Goal: Transaction & Acquisition: Obtain resource

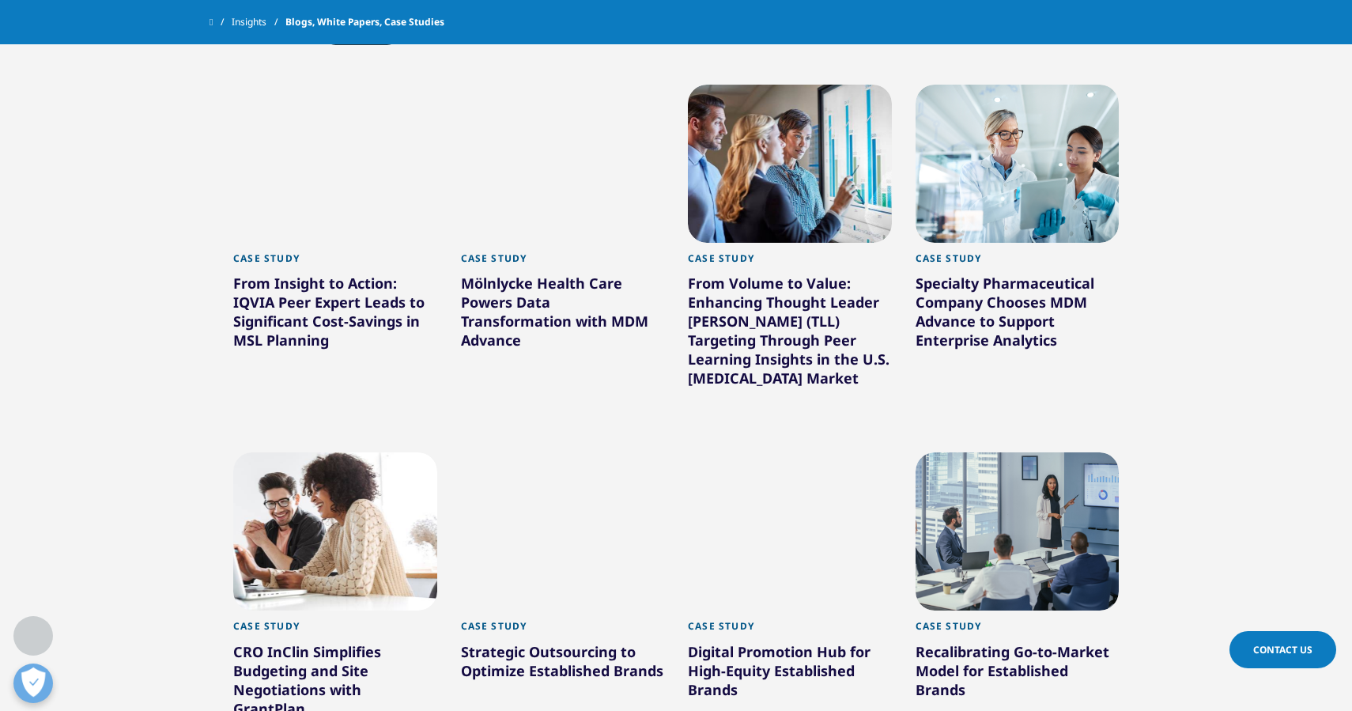
scroll to position [732, 0]
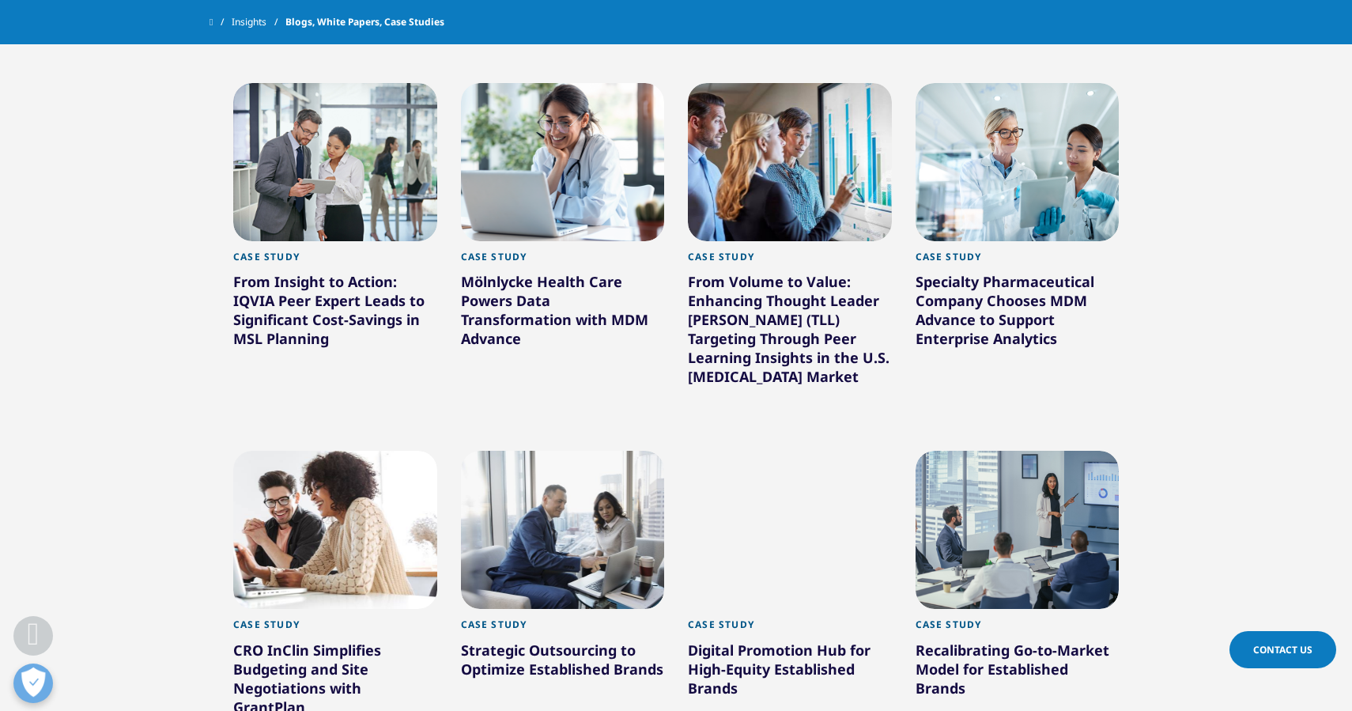
click at [147, 357] on section "Clear Search Loading Type Loading Clear Or/And Operator Toggle Case Study 306 T…" at bounding box center [676, 547] width 1352 height 1350
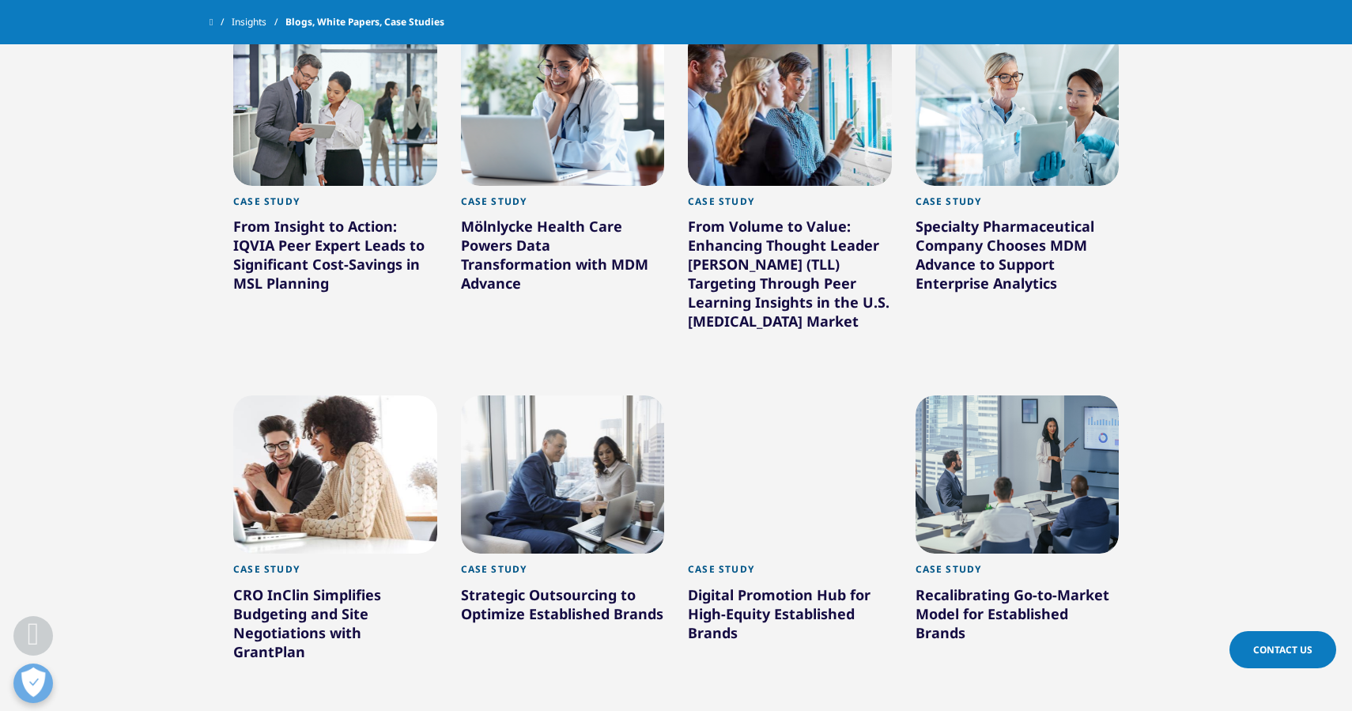
scroll to position [783, 0]
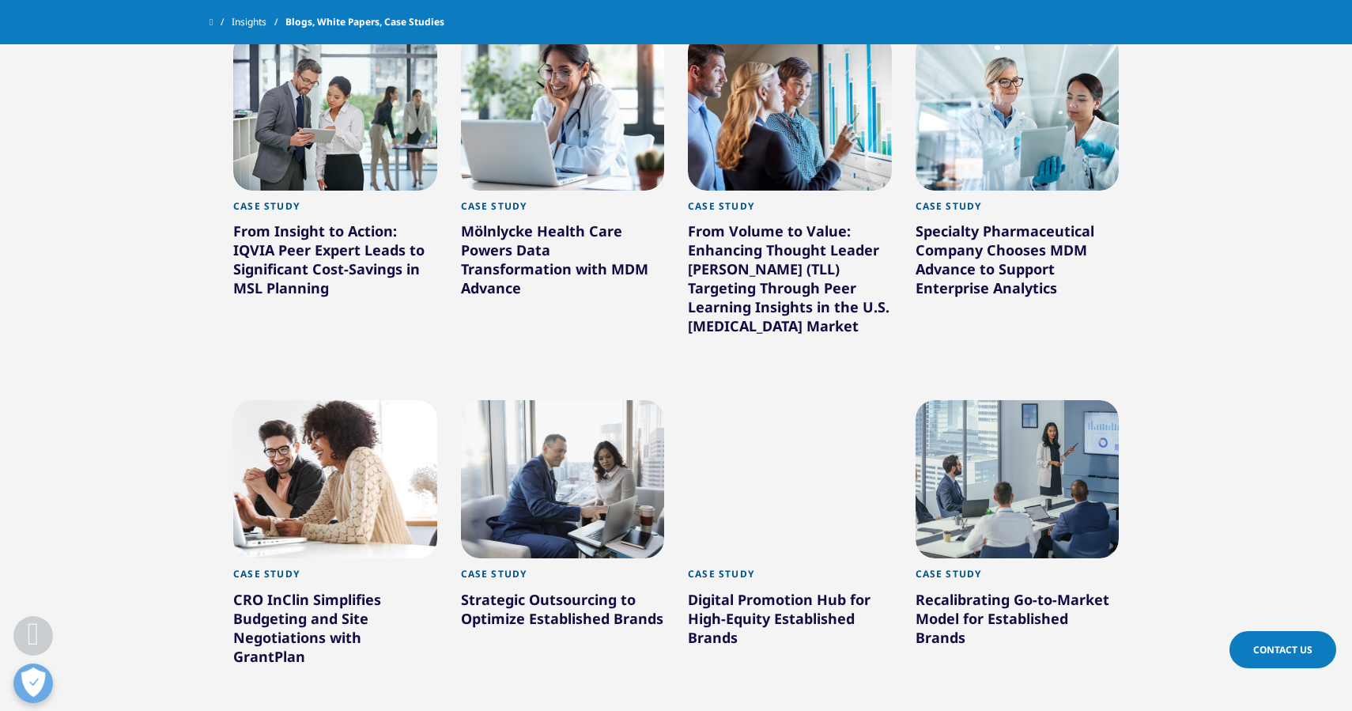
click at [976, 278] on div "Specialty Pharmaceutical Company Chooses MDM Advance to Support Enterprise Anal…" at bounding box center [1018, 262] width 204 height 82
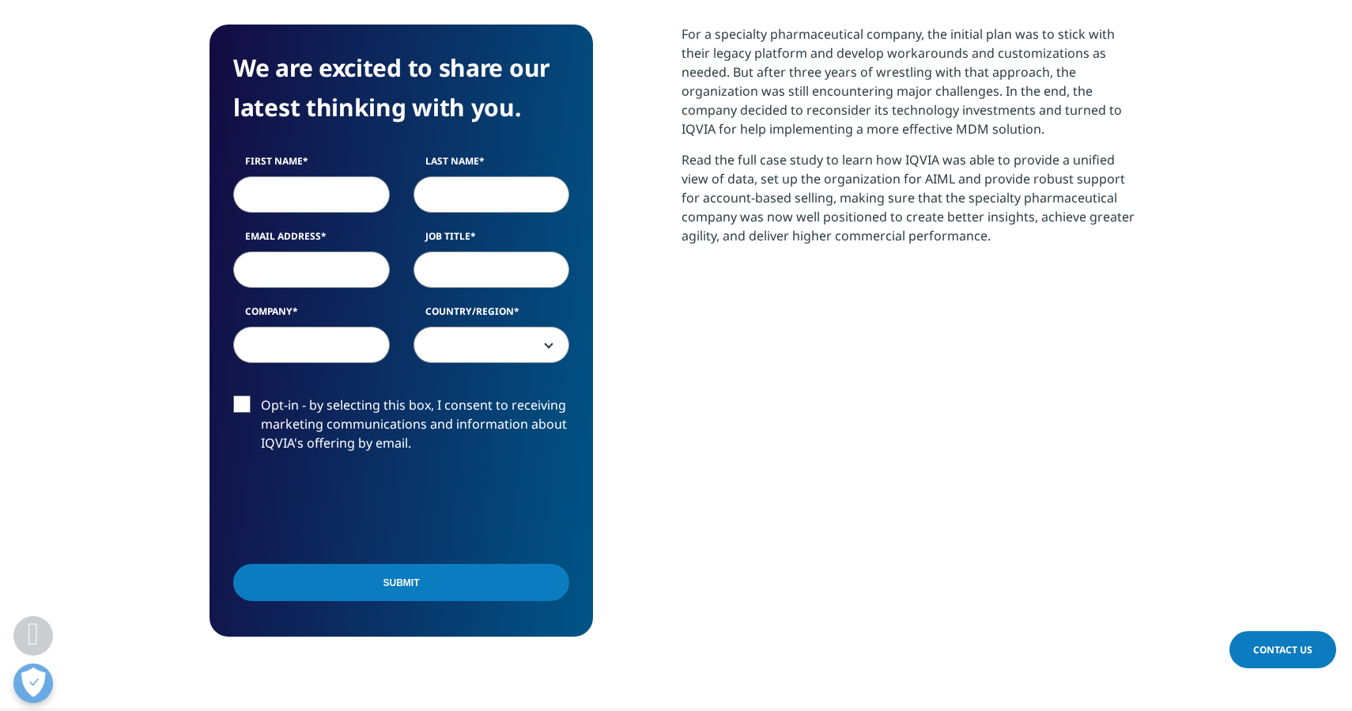
scroll to position [854, 0]
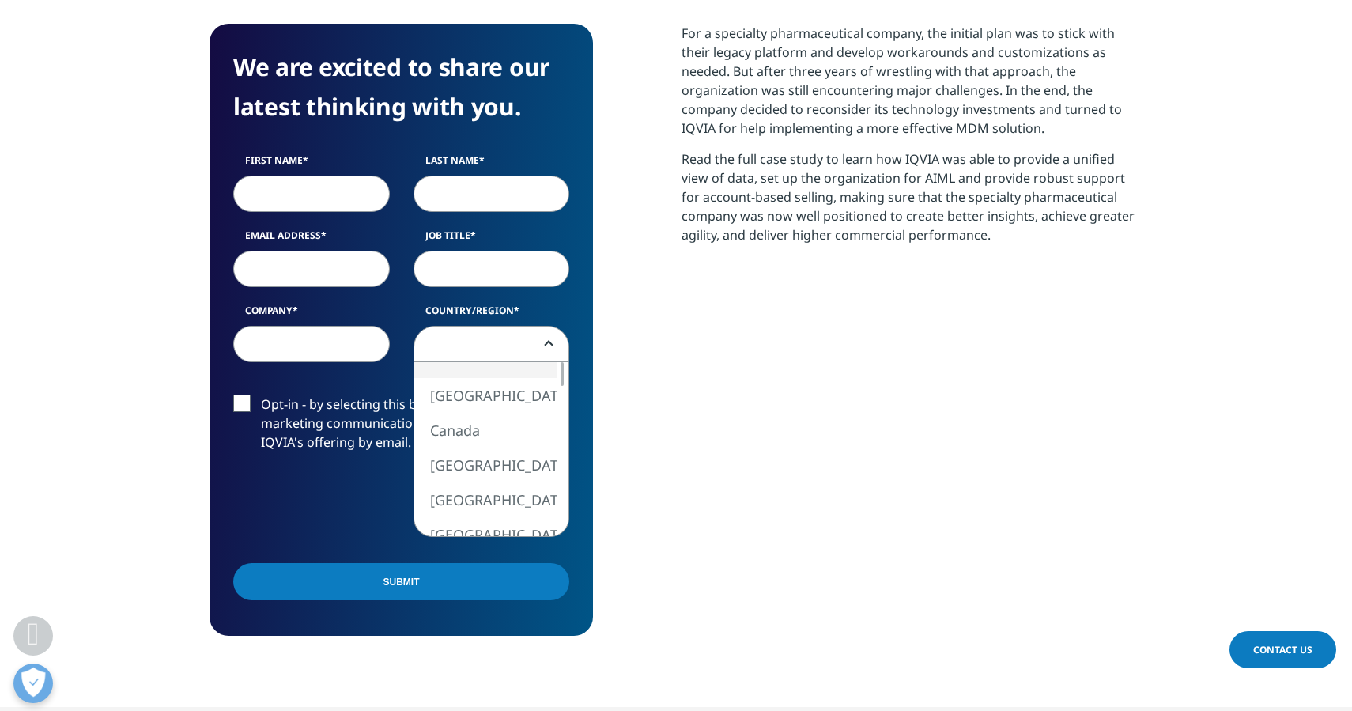
click at [501, 345] on span at bounding box center [491, 345] width 155 height 36
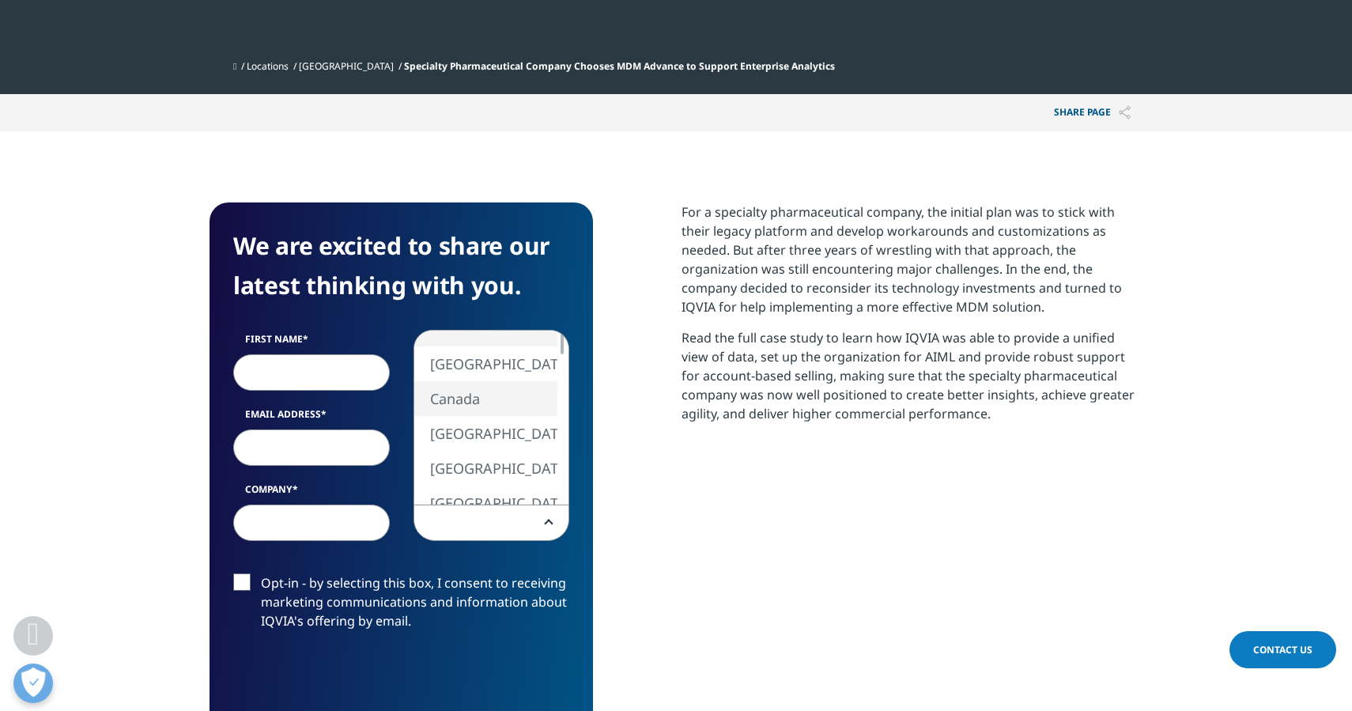
scroll to position [673, 0]
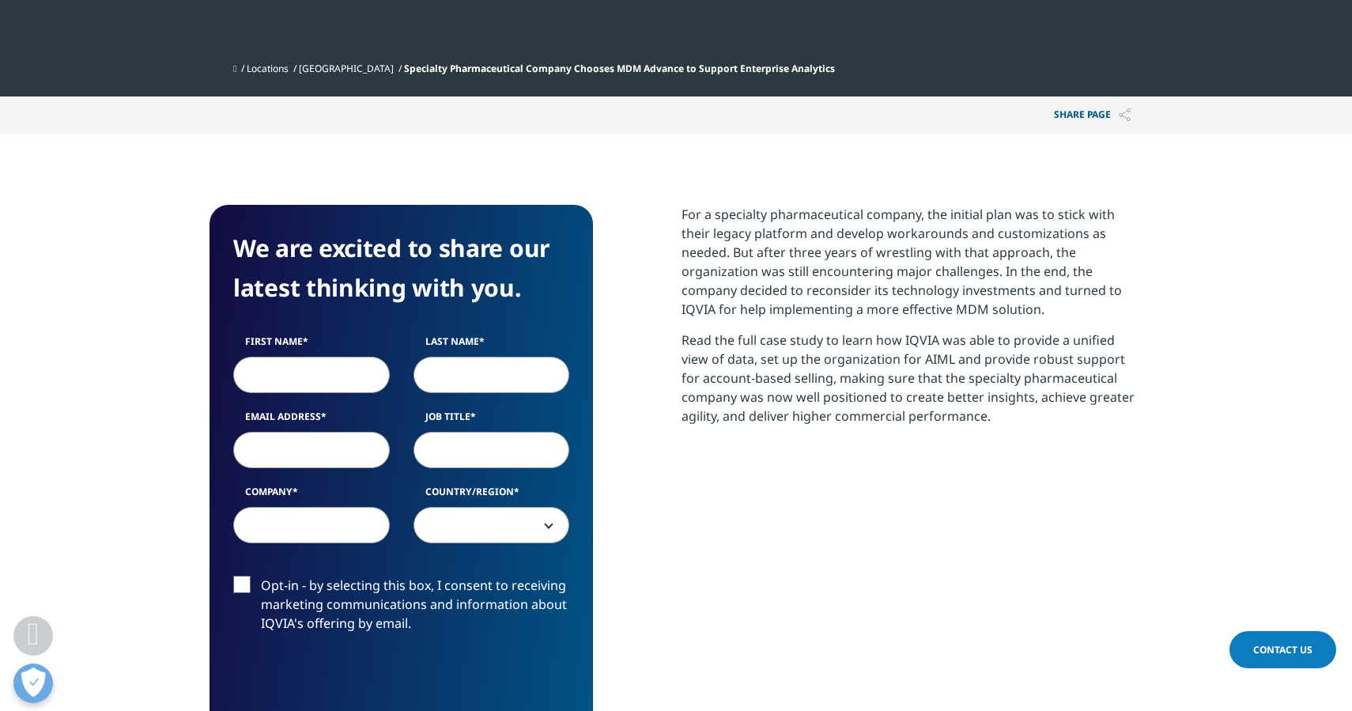
click at [846, 422] on p "Read the full case study to learn how IQVIA was able to provide a unified view …" at bounding box center [912, 383] width 461 height 107
click at [334, 384] on input "First Name" at bounding box center [311, 375] width 157 height 36
type input "Test"
type input "dalallppl"
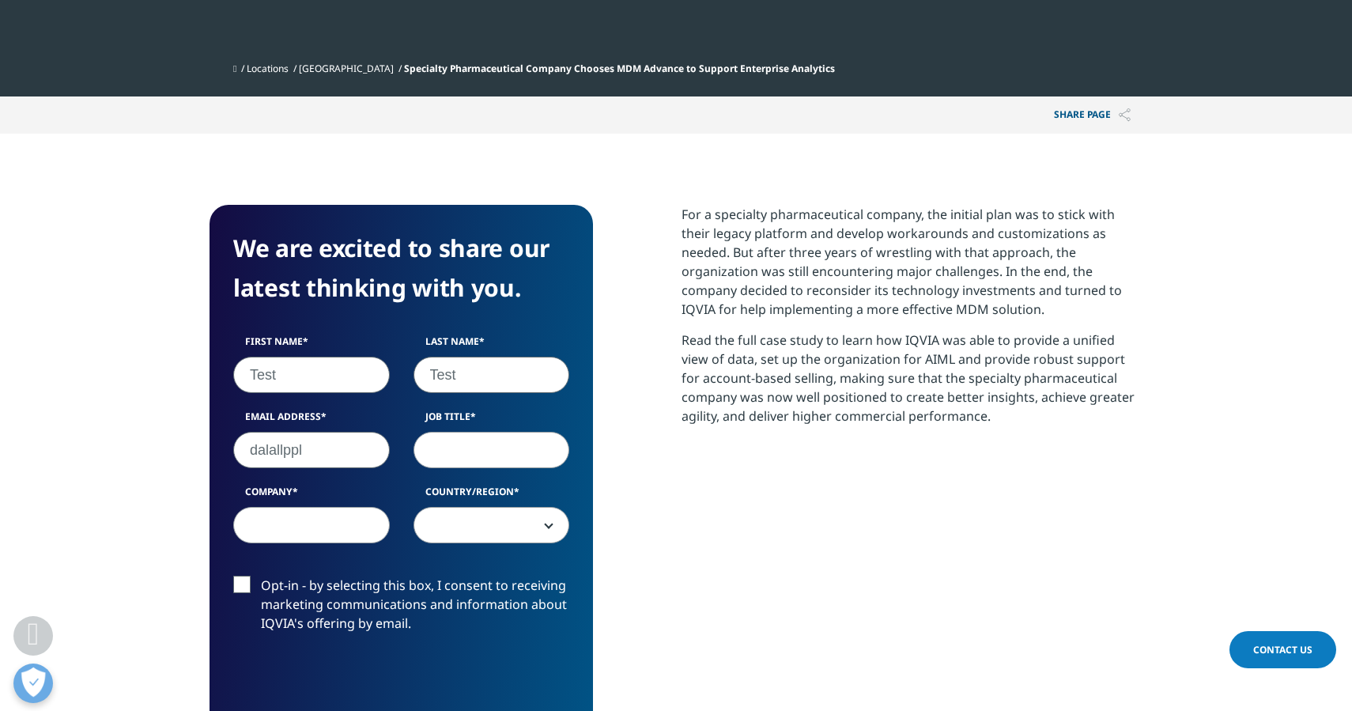
click at [293, 450] on input "dalallppl" at bounding box center [311, 450] width 157 height 36
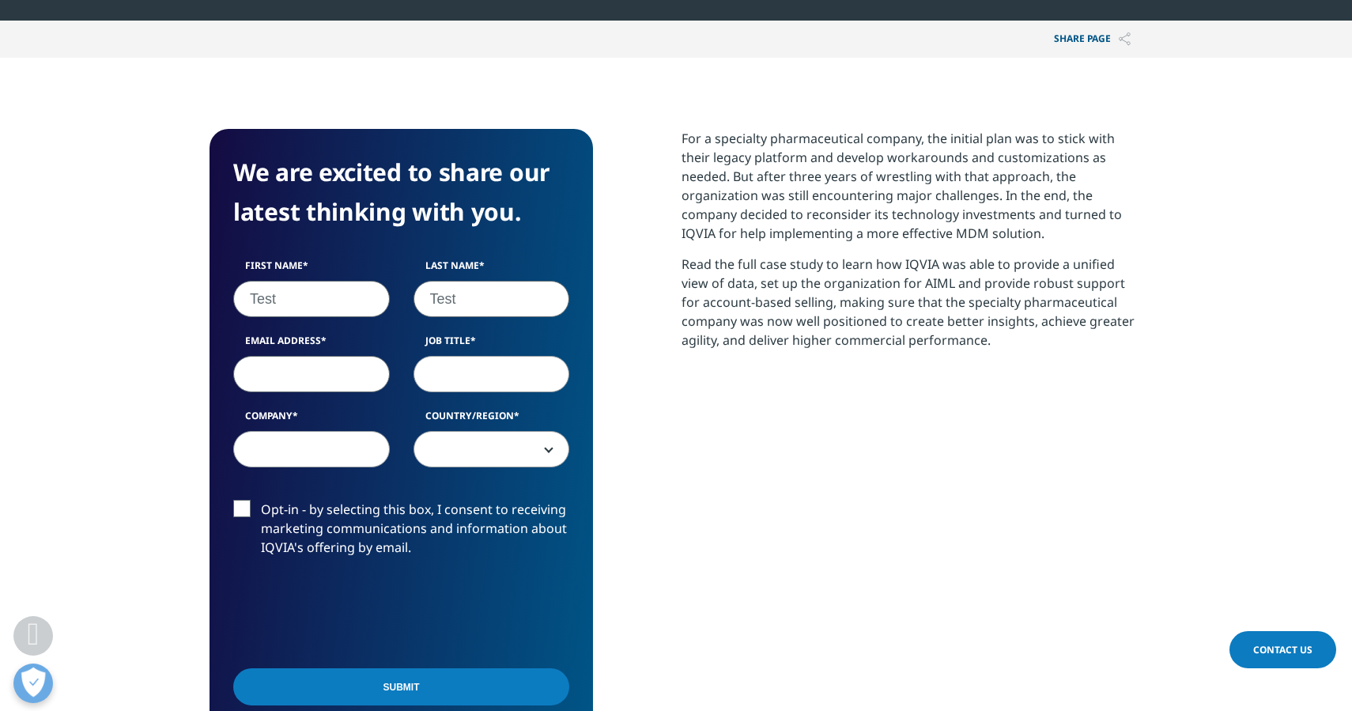
scroll to position [747, 0]
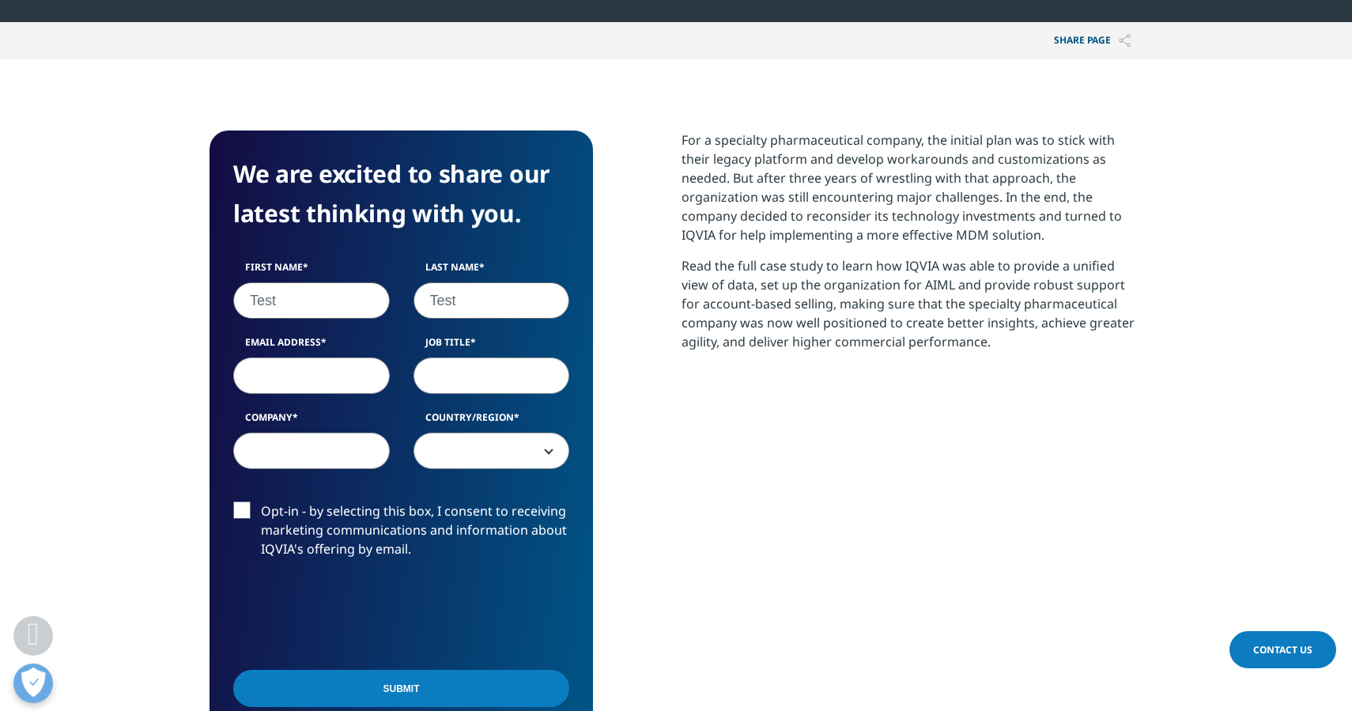
click at [271, 387] on input "Email Address" at bounding box center [311, 375] width 157 height 36
type input "[EMAIL_ADDRESS][DOMAIN_NAME]"
click at [466, 372] on input "Job Title" at bounding box center [492, 375] width 157 height 36
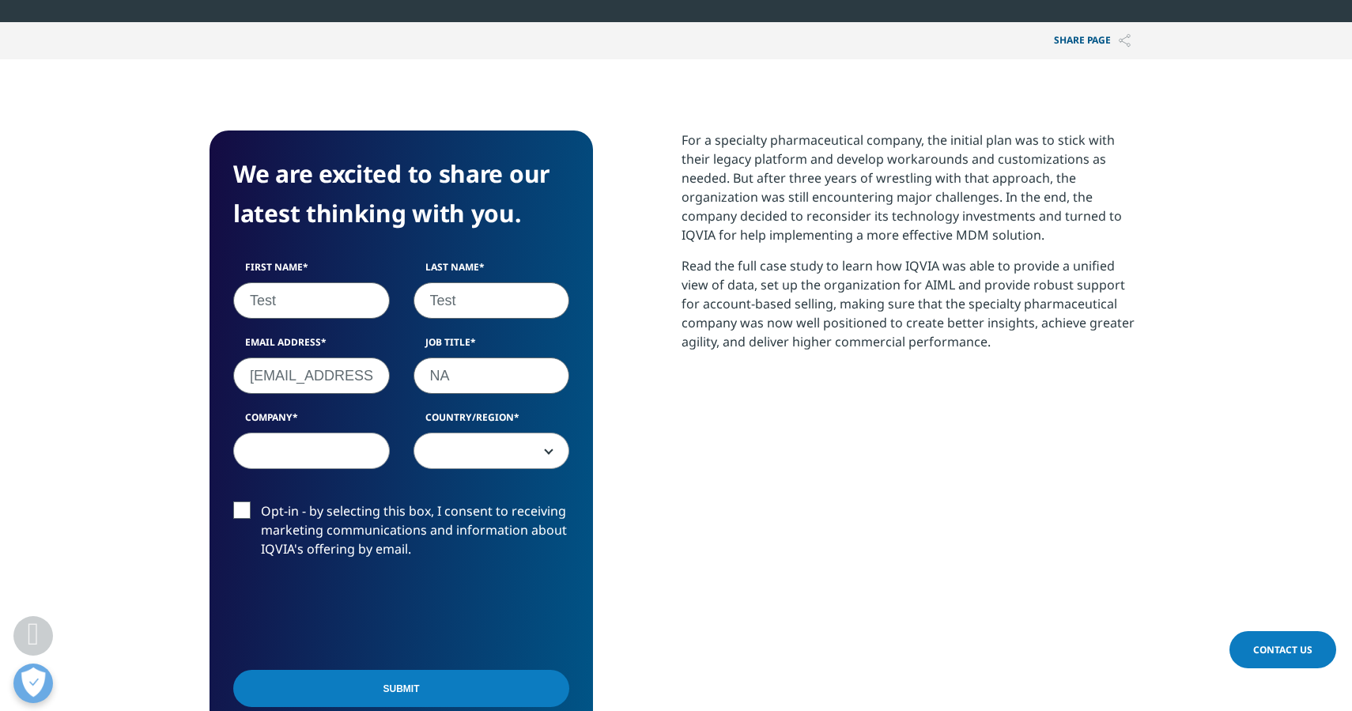
type input "NA"
click at [515, 474] on div "First Name Test Last Name Test Email Address [EMAIL_ADDRESS][DOMAIN_NAME] Job T…" at bounding box center [401, 372] width 360 height 225
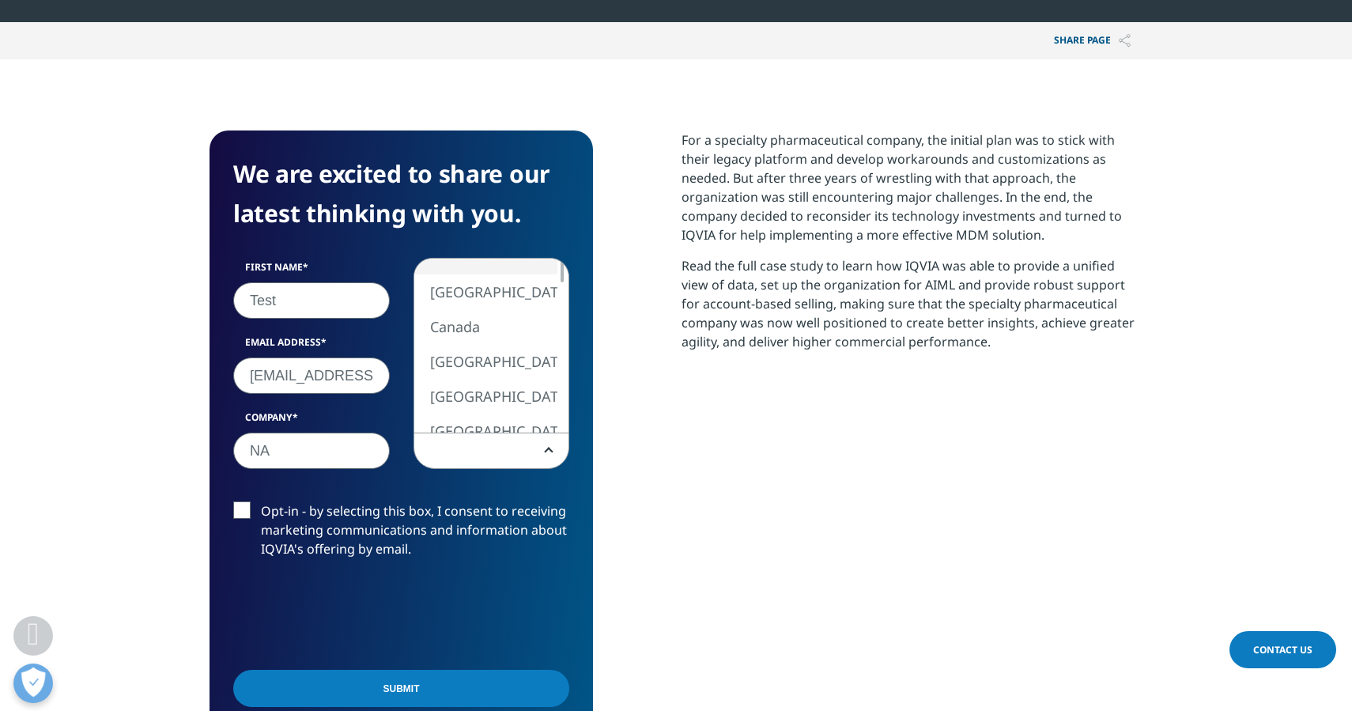
click at [512, 451] on span at bounding box center [491, 451] width 155 height 36
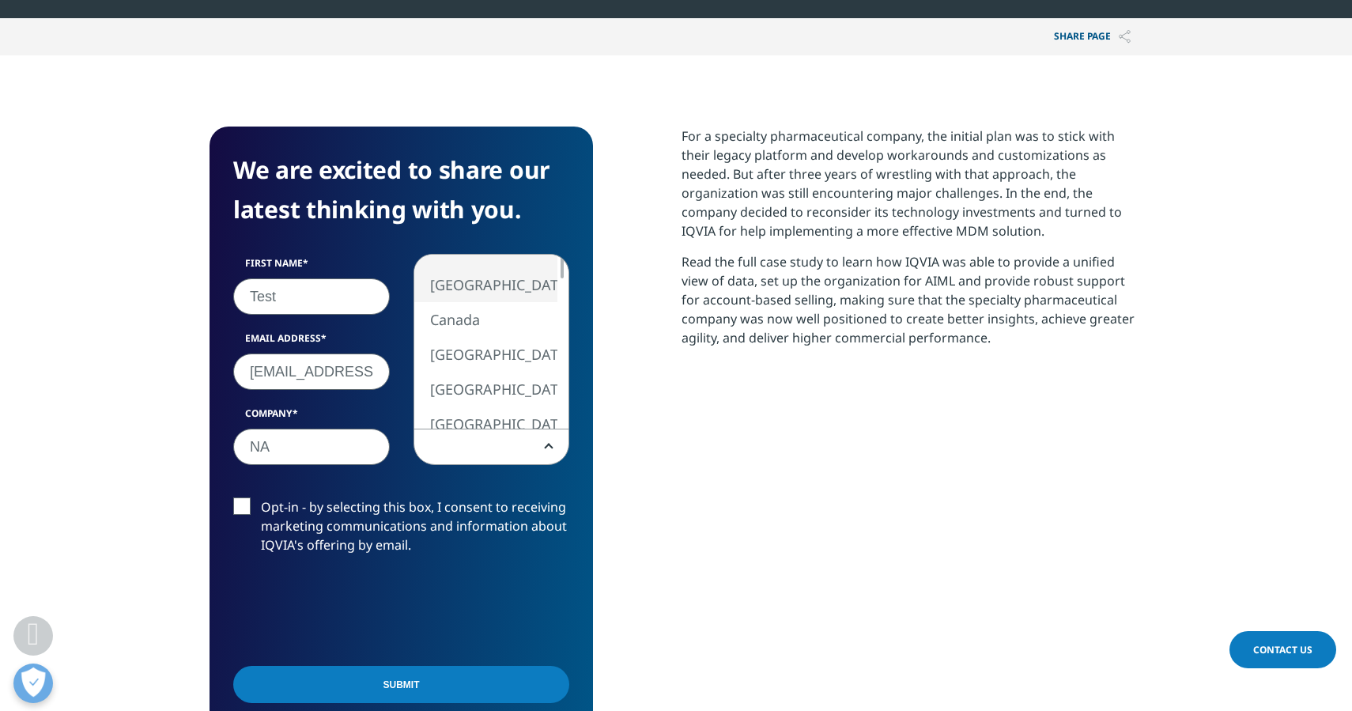
scroll to position [753, 0]
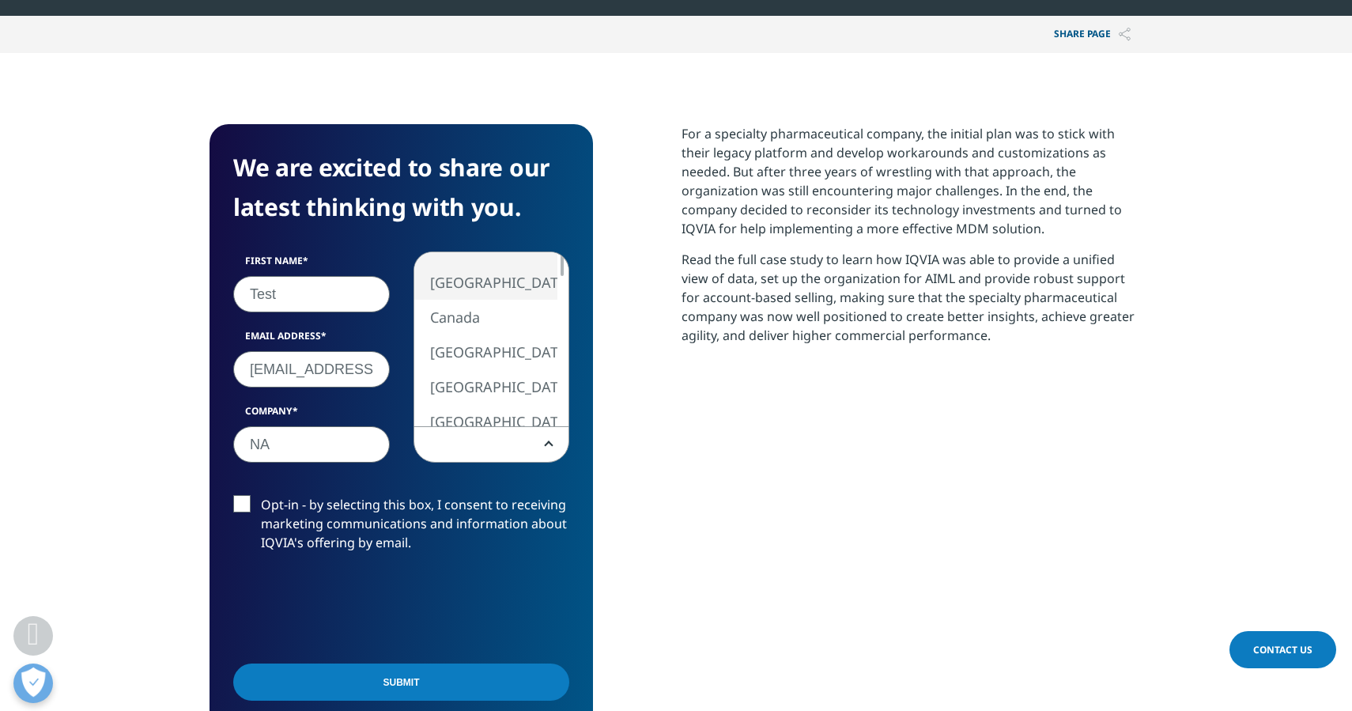
select select "[GEOGRAPHIC_DATA]"
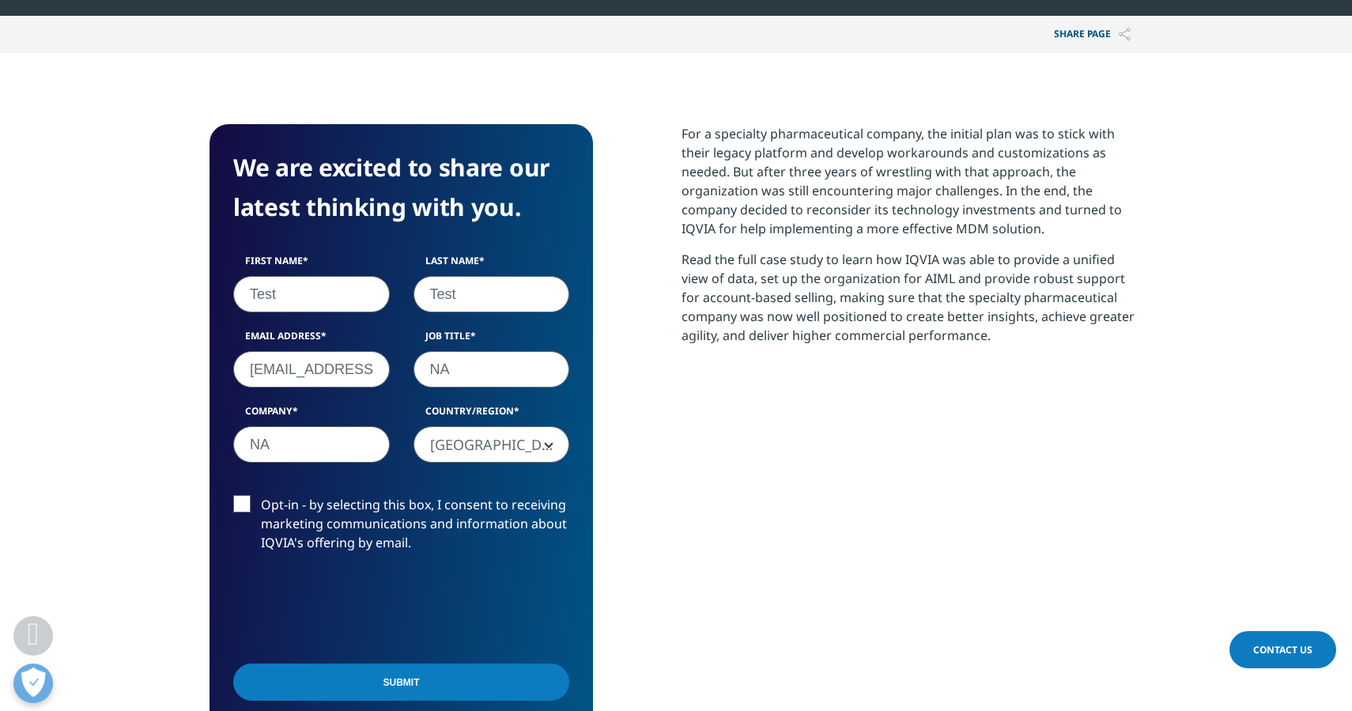
click at [396, 678] on input "Submit" at bounding box center [401, 681] width 336 height 37
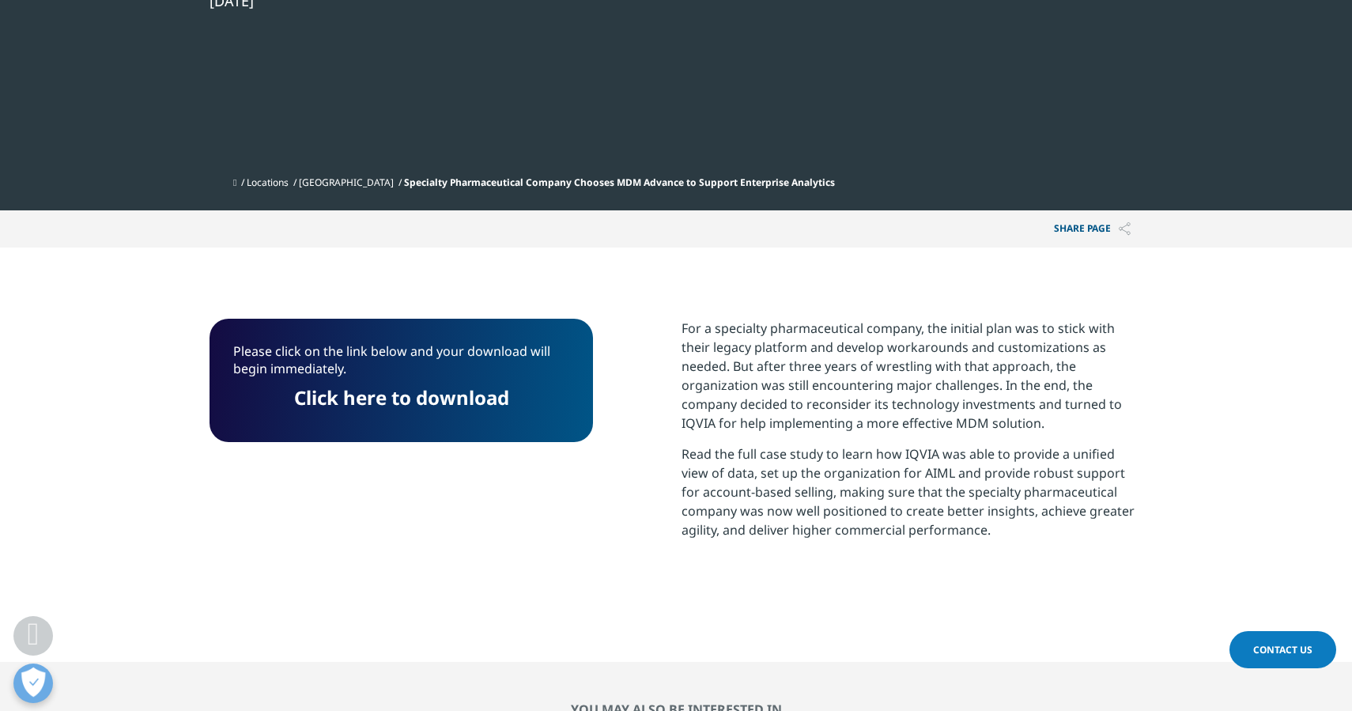
scroll to position [560, 0]
click at [397, 398] on link "Click here to download" at bounding box center [401, 396] width 215 height 26
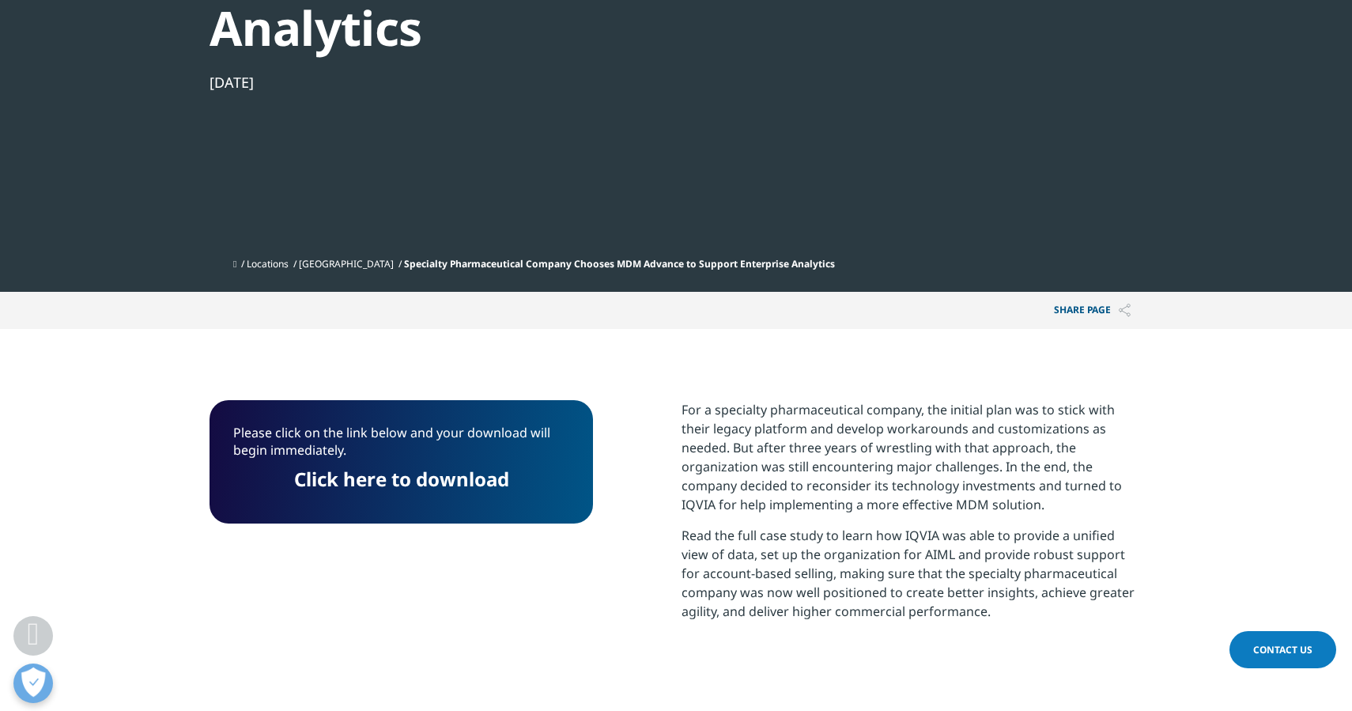
scroll to position [476, 0]
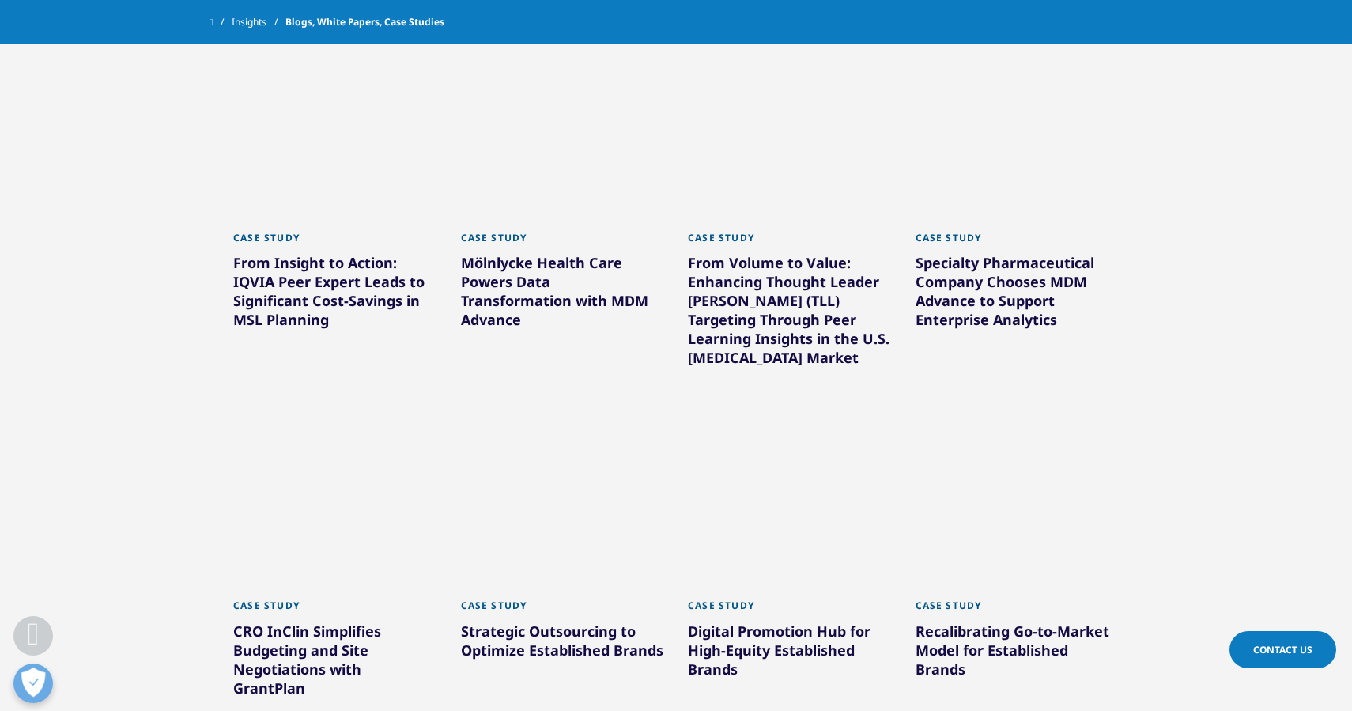
scroll to position [748, 0]
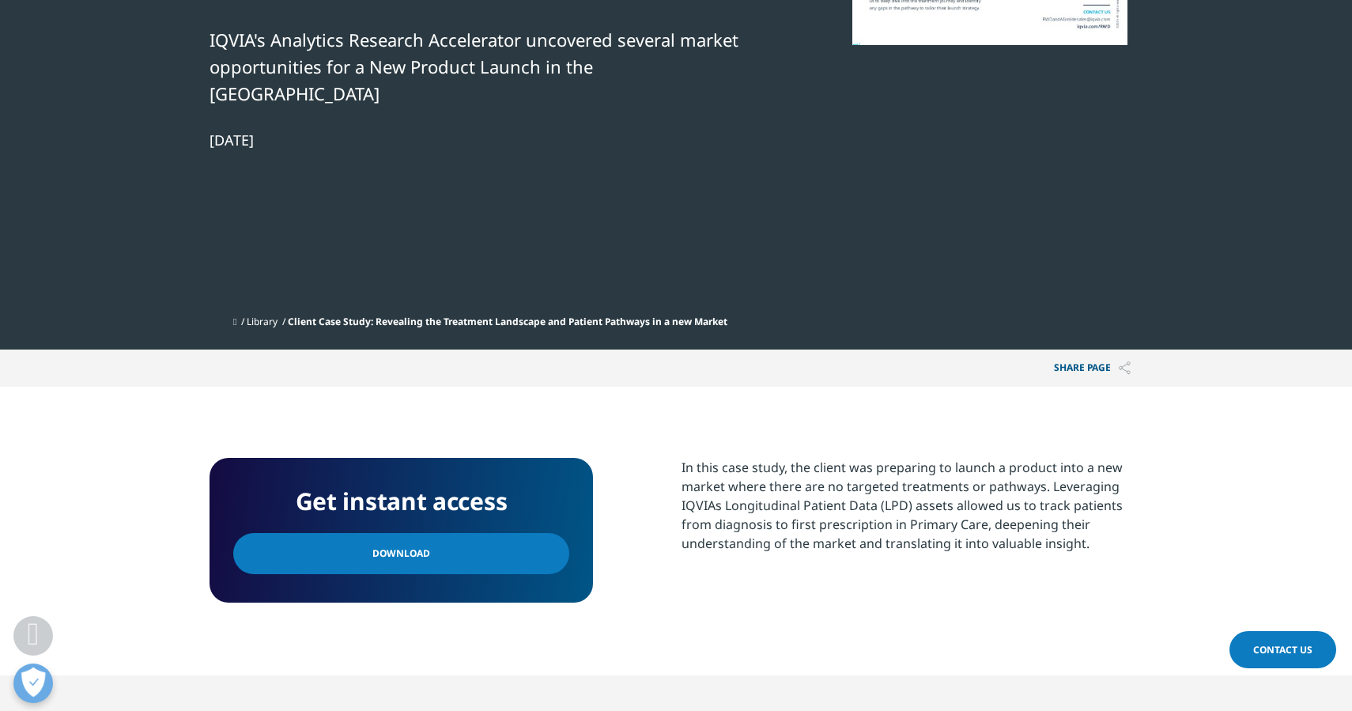
scroll to position [467, 0]
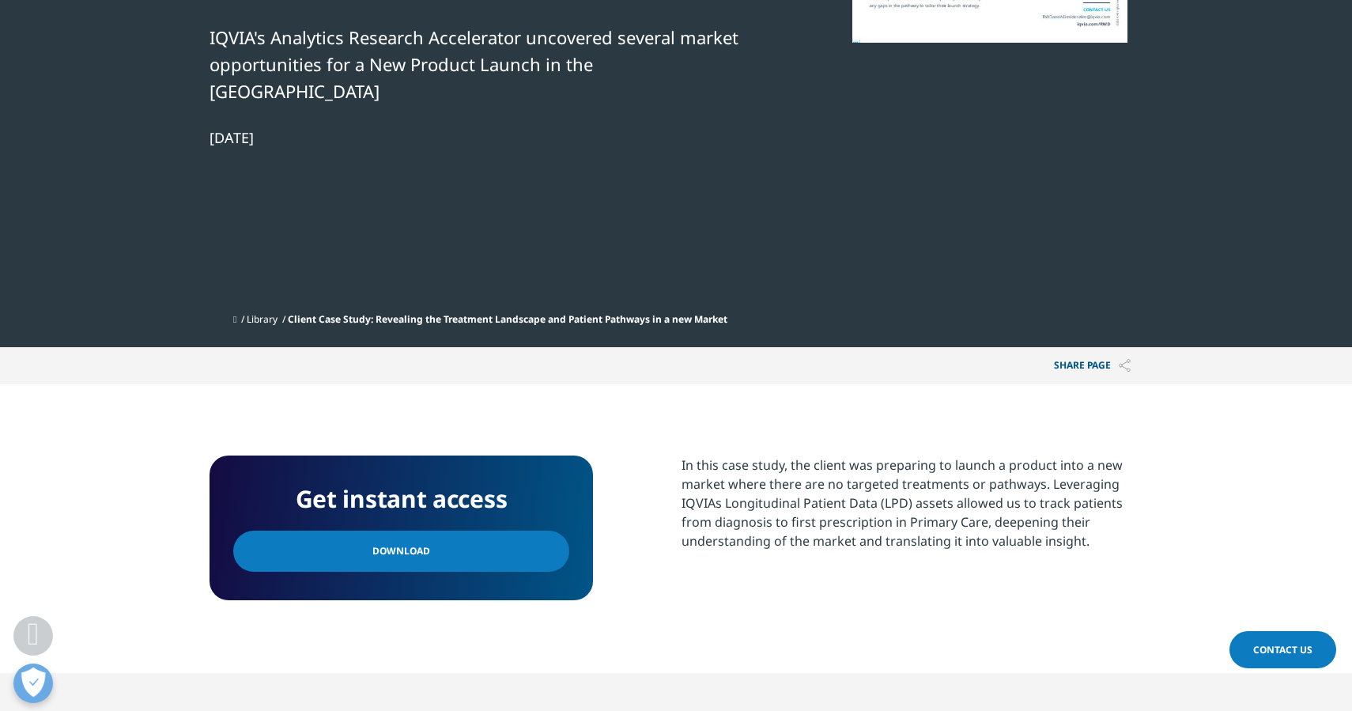
drag, startPoint x: 1095, startPoint y: 513, endPoint x: 1113, endPoint y: 515, distance: 18.3
click at [1114, 515] on p "In this case study, the client was preparing to launch a product into a new mar…" at bounding box center [912, 508] width 461 height 107
click at [1131, 507] on p "In this case study, the client was preparing to launch a product into a new mar…" at bounding box center [912, 508] width 461 height 107
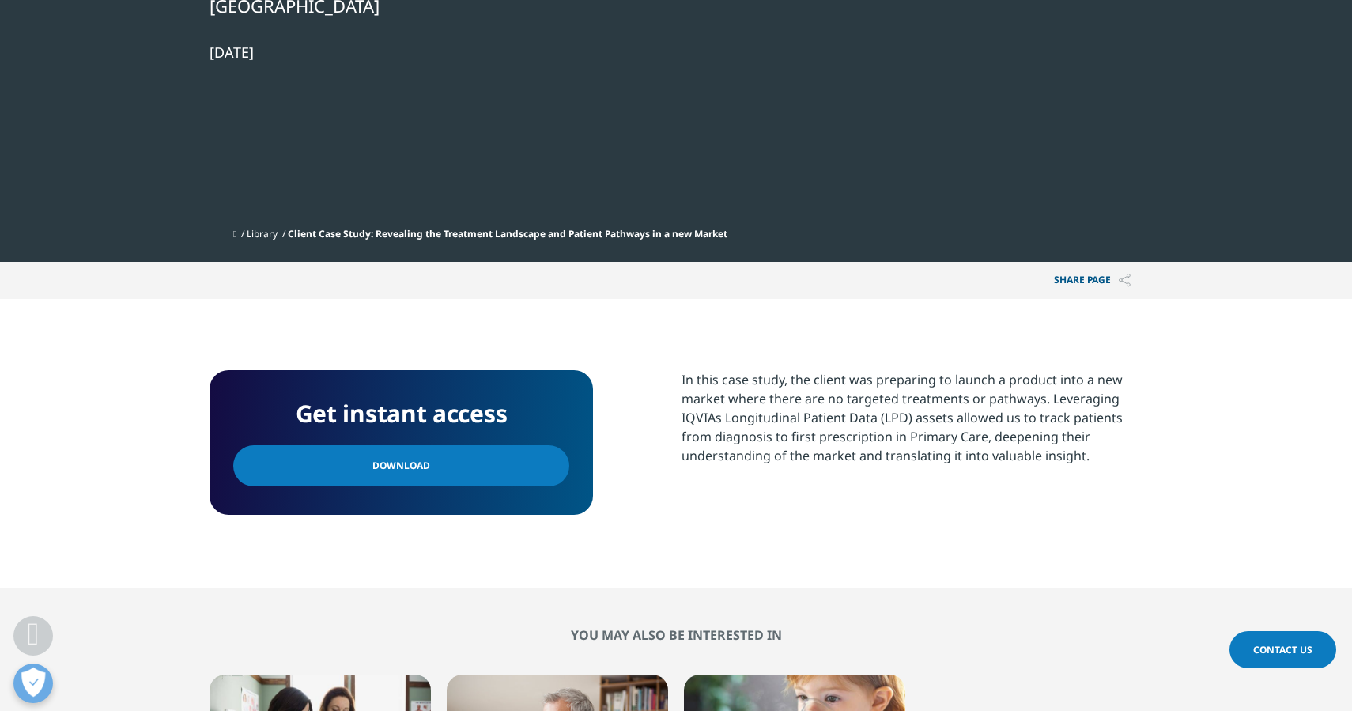
scroll to position [554, 0]
